Goal: Navigation & Orientation: Find specific page/section

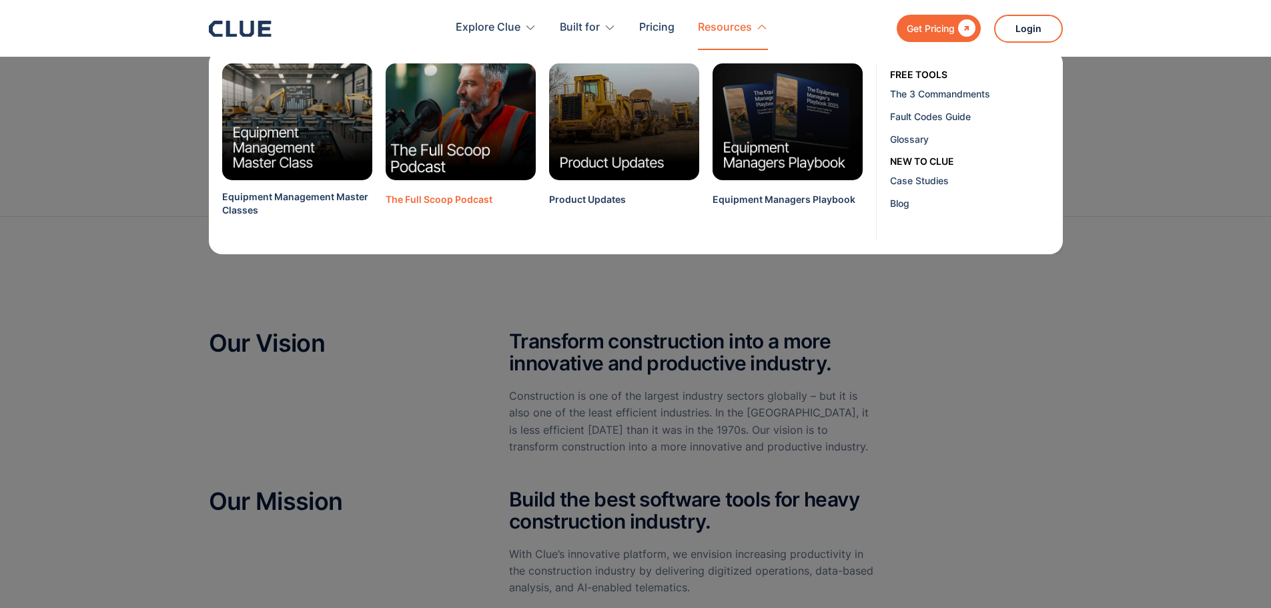
click at [428, 123] on img at bounding box center [459, 121] width 165 height 129
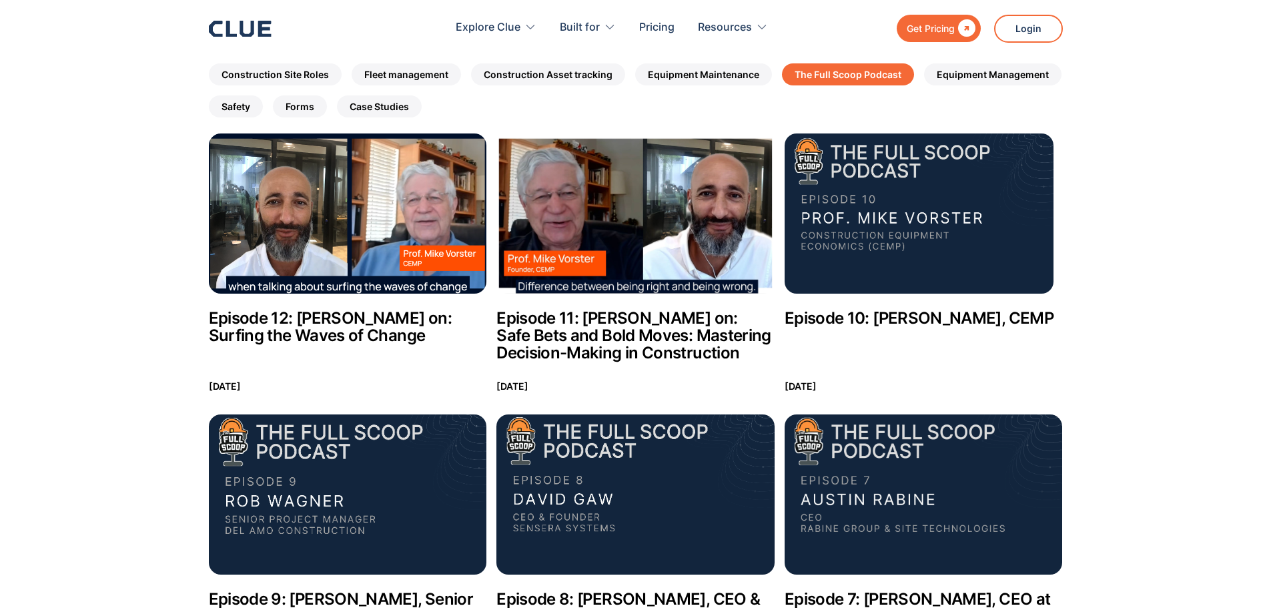
scroll to position [247, 0]
